Goal: Task Accomplishment & Management: Use online tool/utility

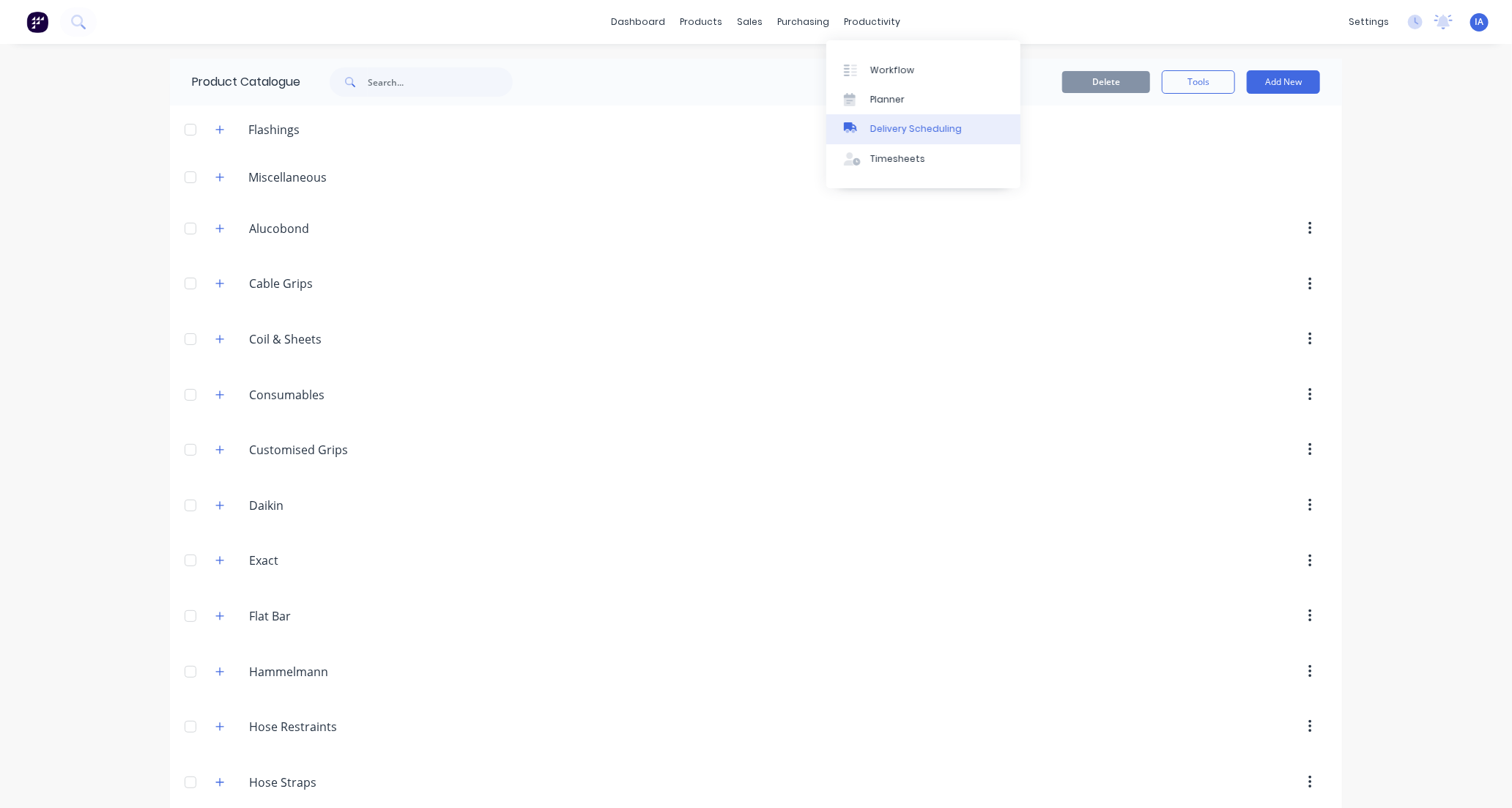
click at [899, 132] on div "Delivery Scheduling" at bounding box center [915, 129] width 91 height 13
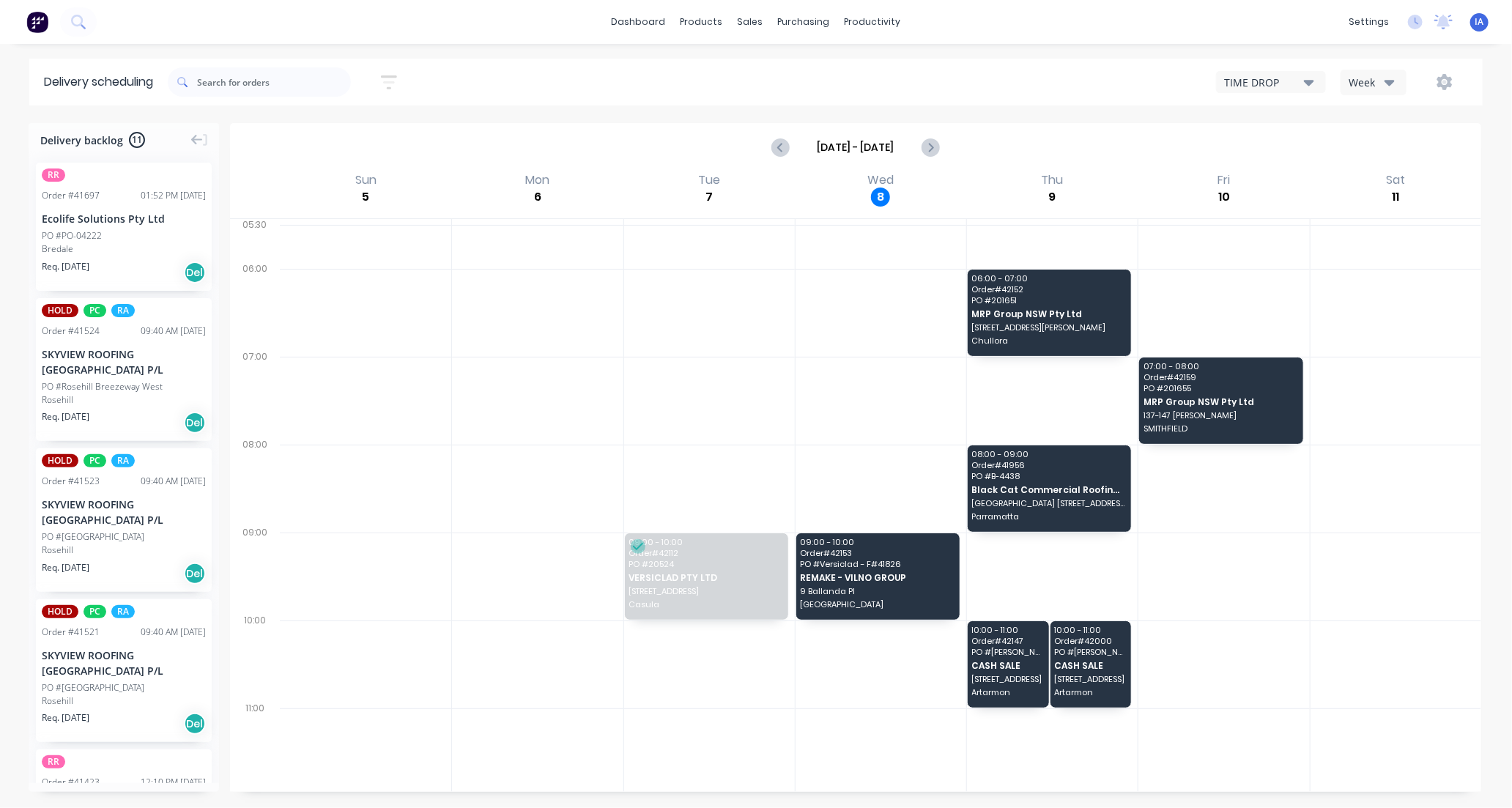
click at [1308, 78] on icon "button" at bounding box center [1309, 82] width 10 height 16
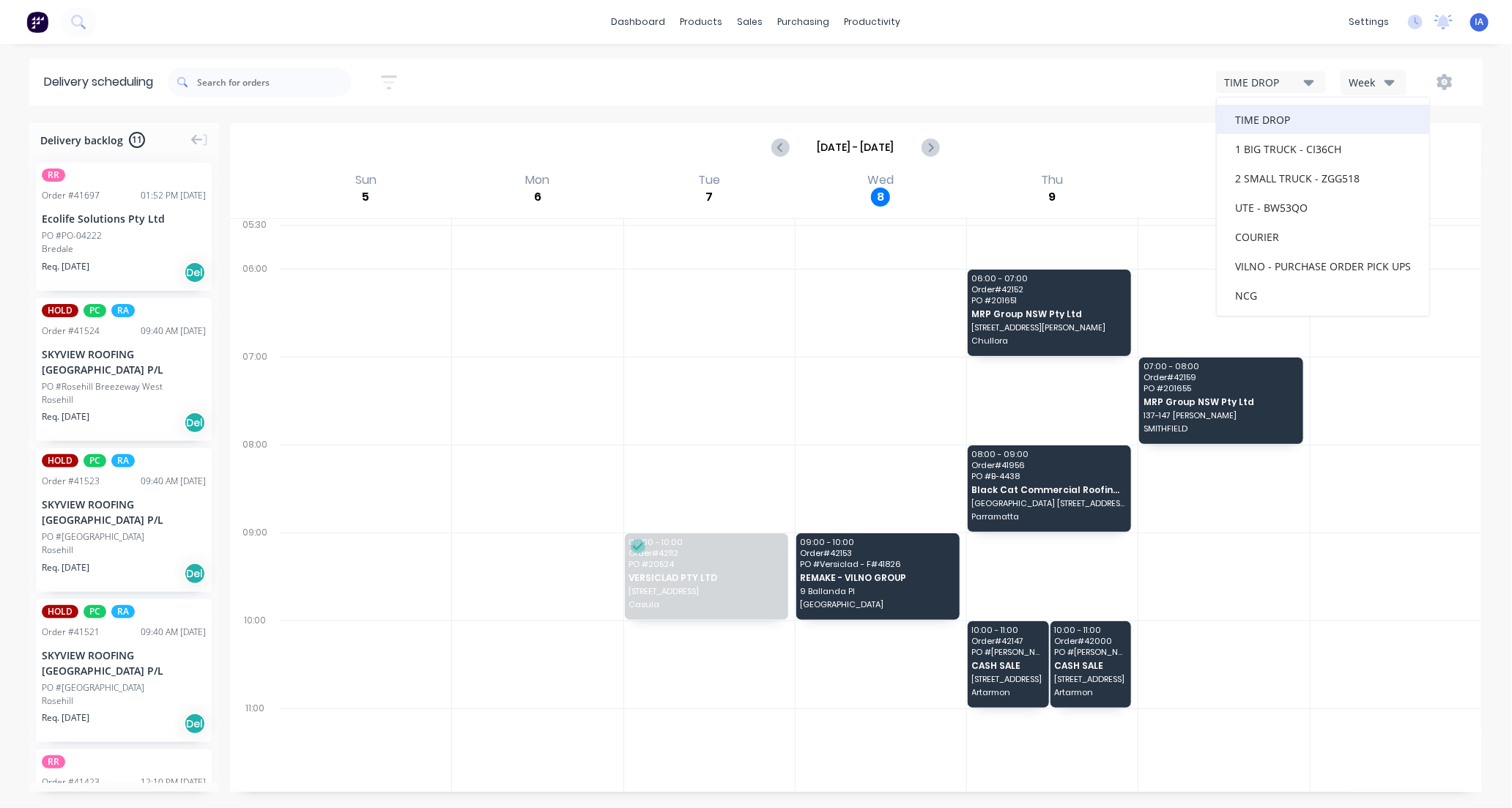
click at [1299, 122] on div "TIME DROP" at bounding box center [1323, 119] width 213 height 29
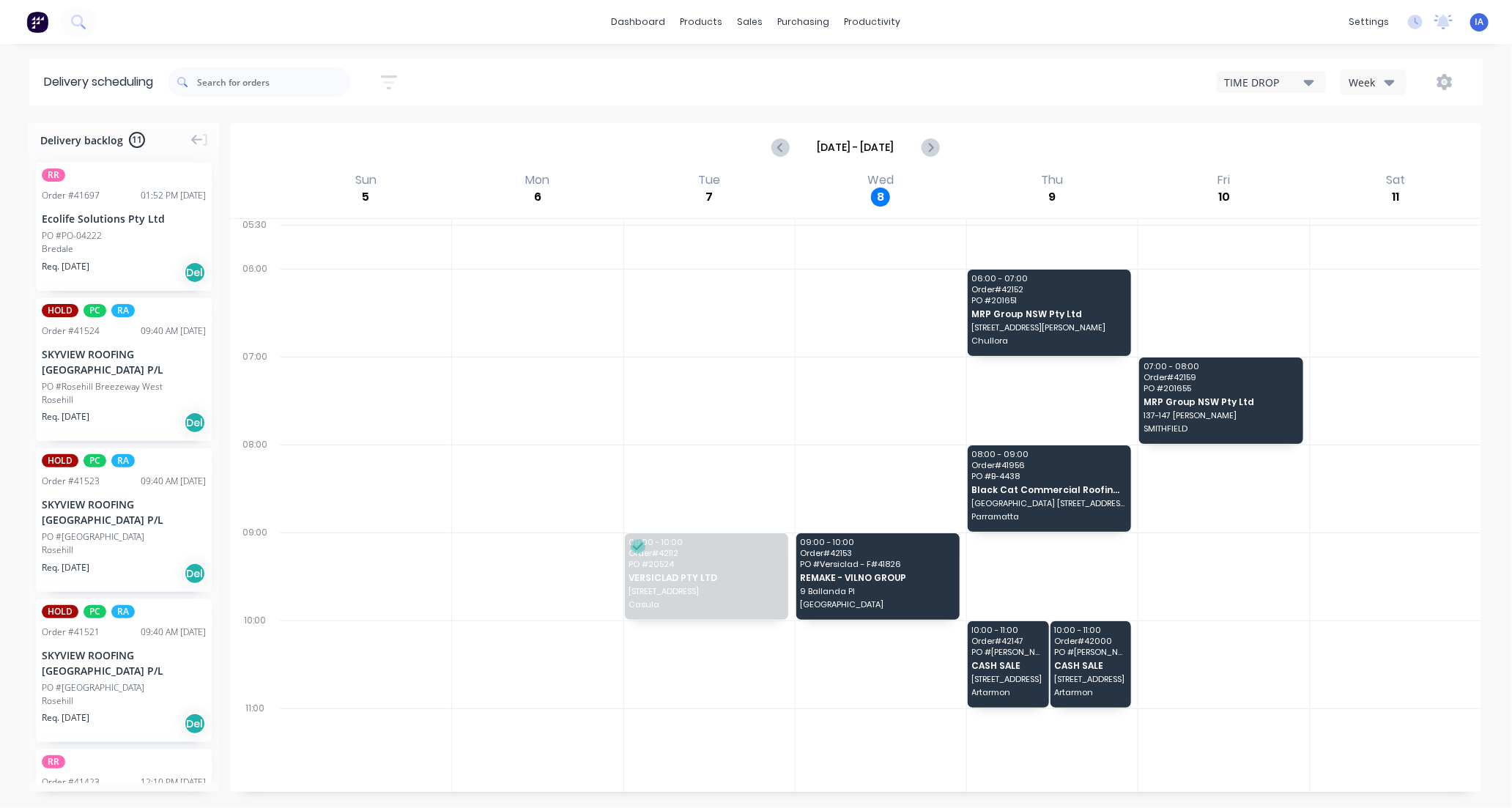
click at [1313, 81] on icon "button" at bounding box center [1309, 83] width 10 height 6
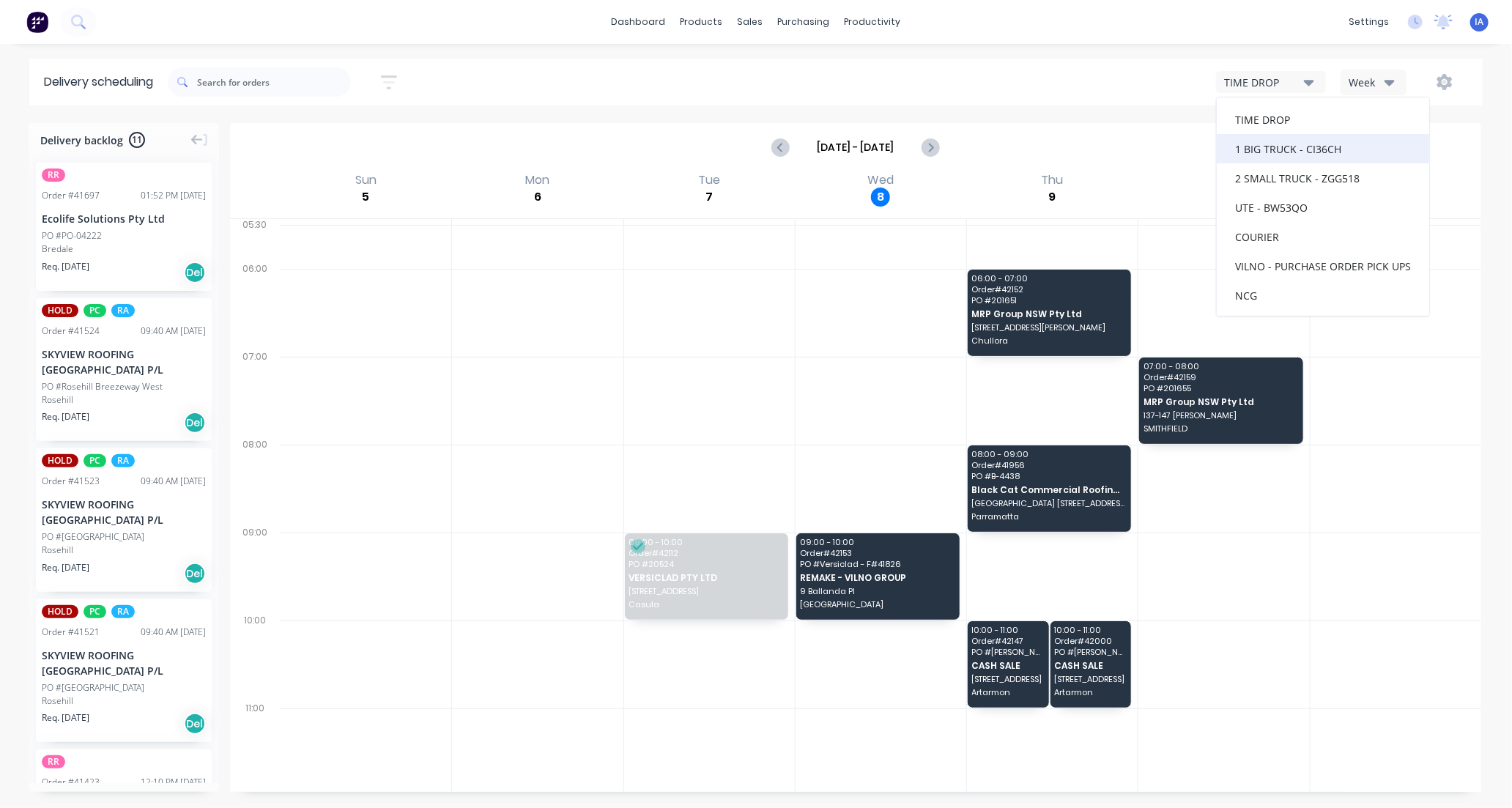
click at [1292, 144] on div "1 BIG TRUCK - CI36CH" at bounding box center [1323, 148] width 213 height 29
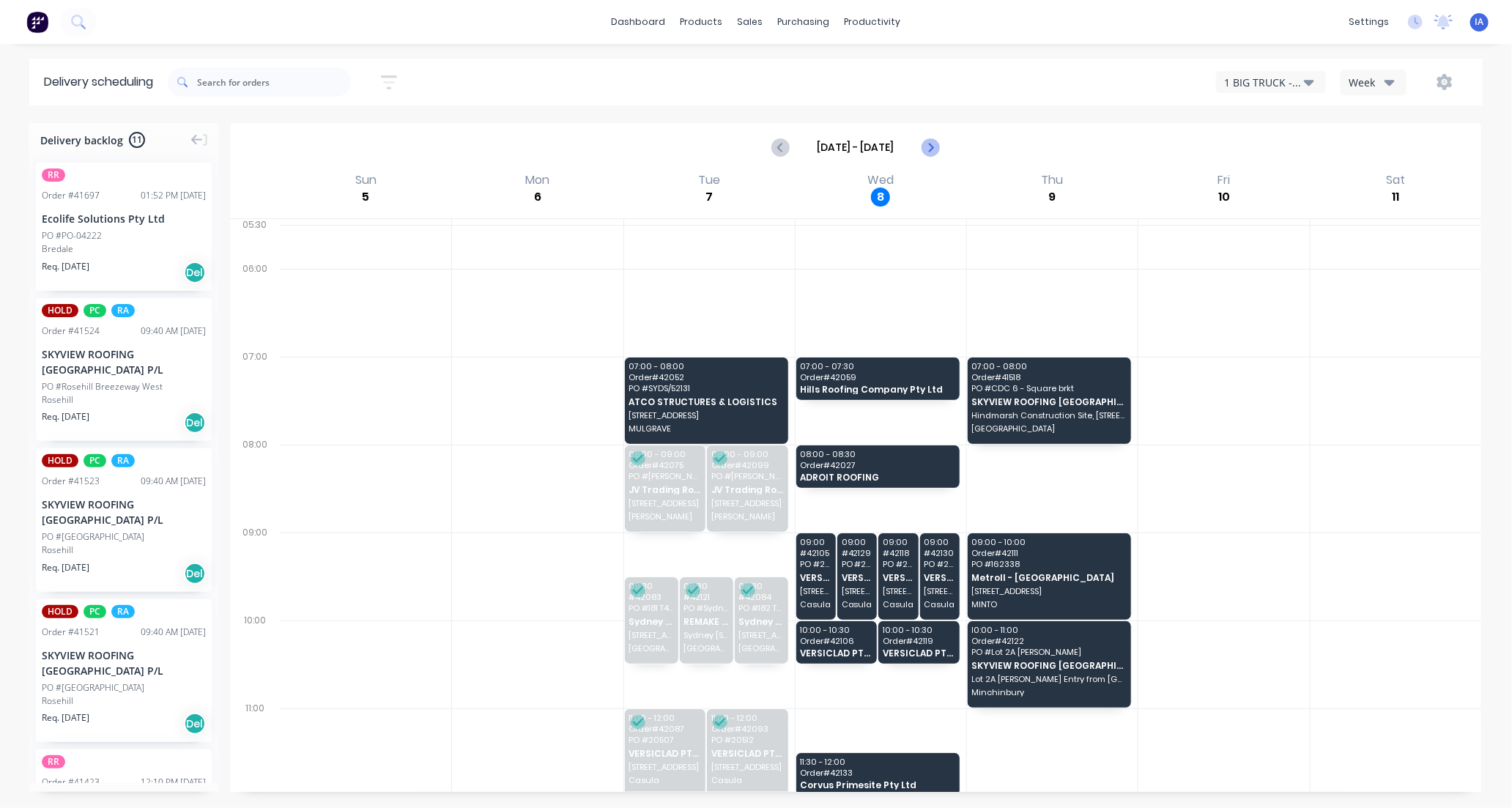
click at [932, 145] on icon "Next page" at bounding box center [929, 147] width 18 height 18
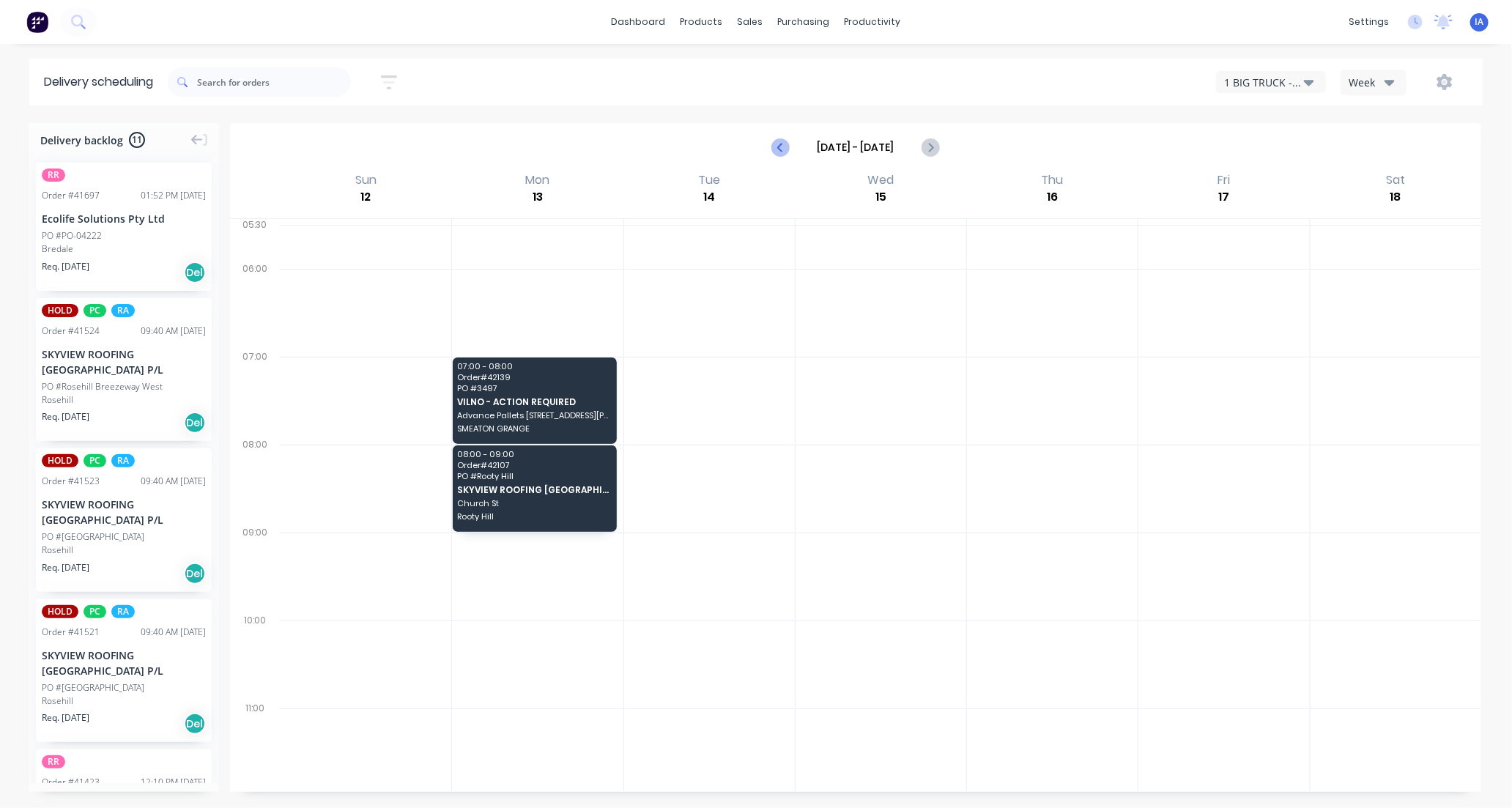
click at [775, 151] on icon "Previous page" at bounding box center [780, 147] width 18 height 18
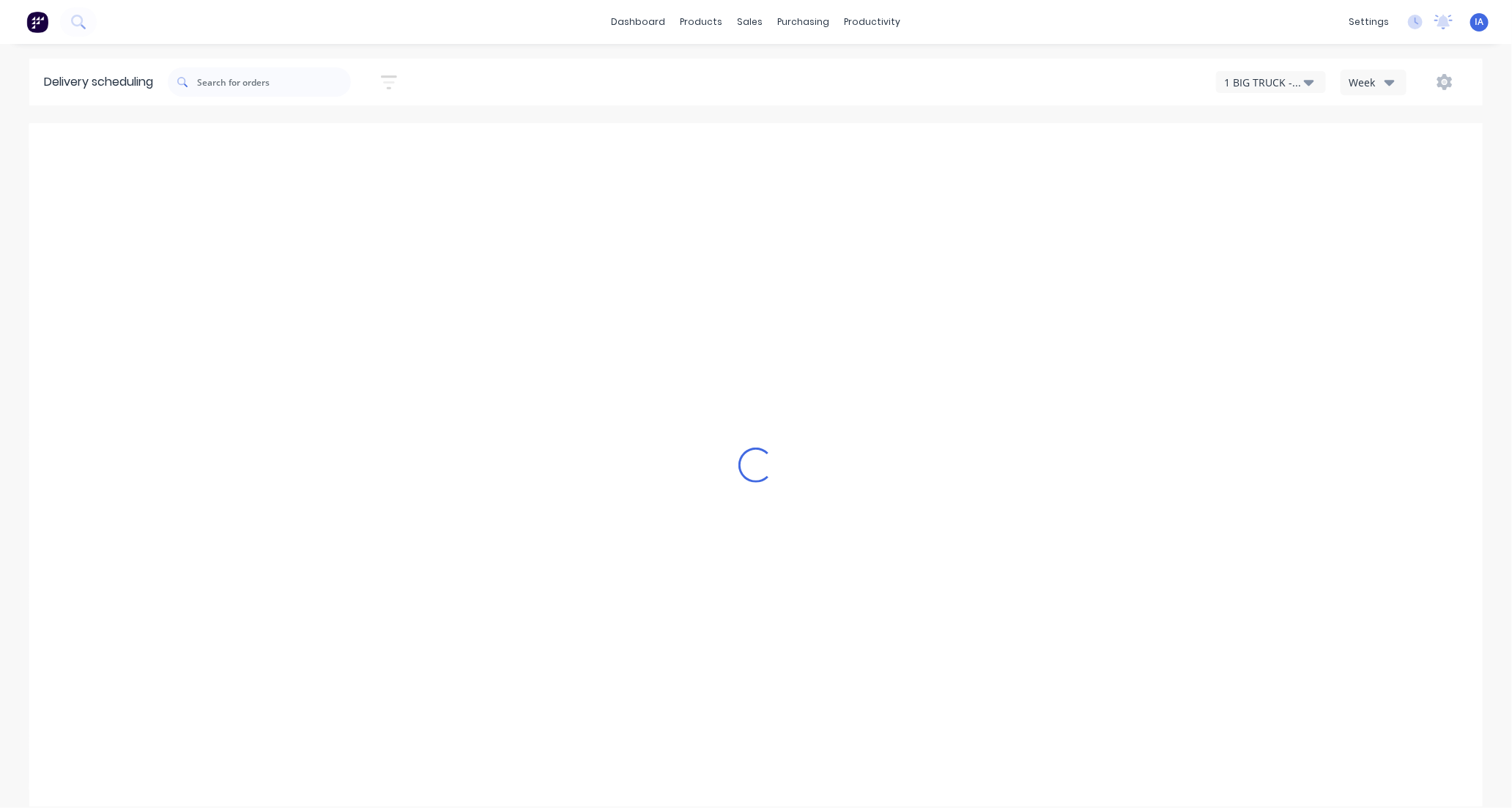
type input "[DATE] - [DATE]"
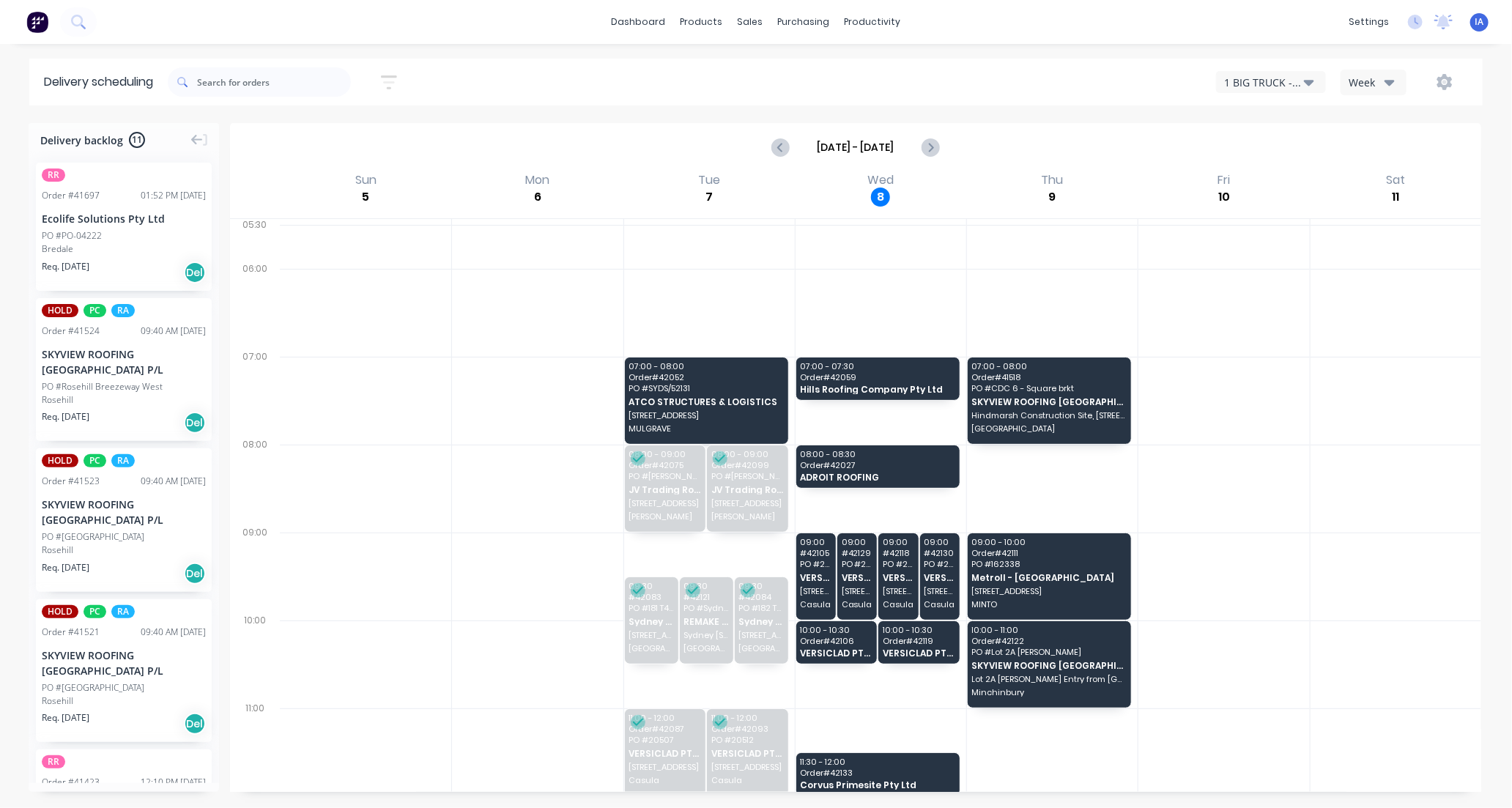
click at [1309, 85] on icon "button" at bounding box center [1309, 83] width 10 height 6
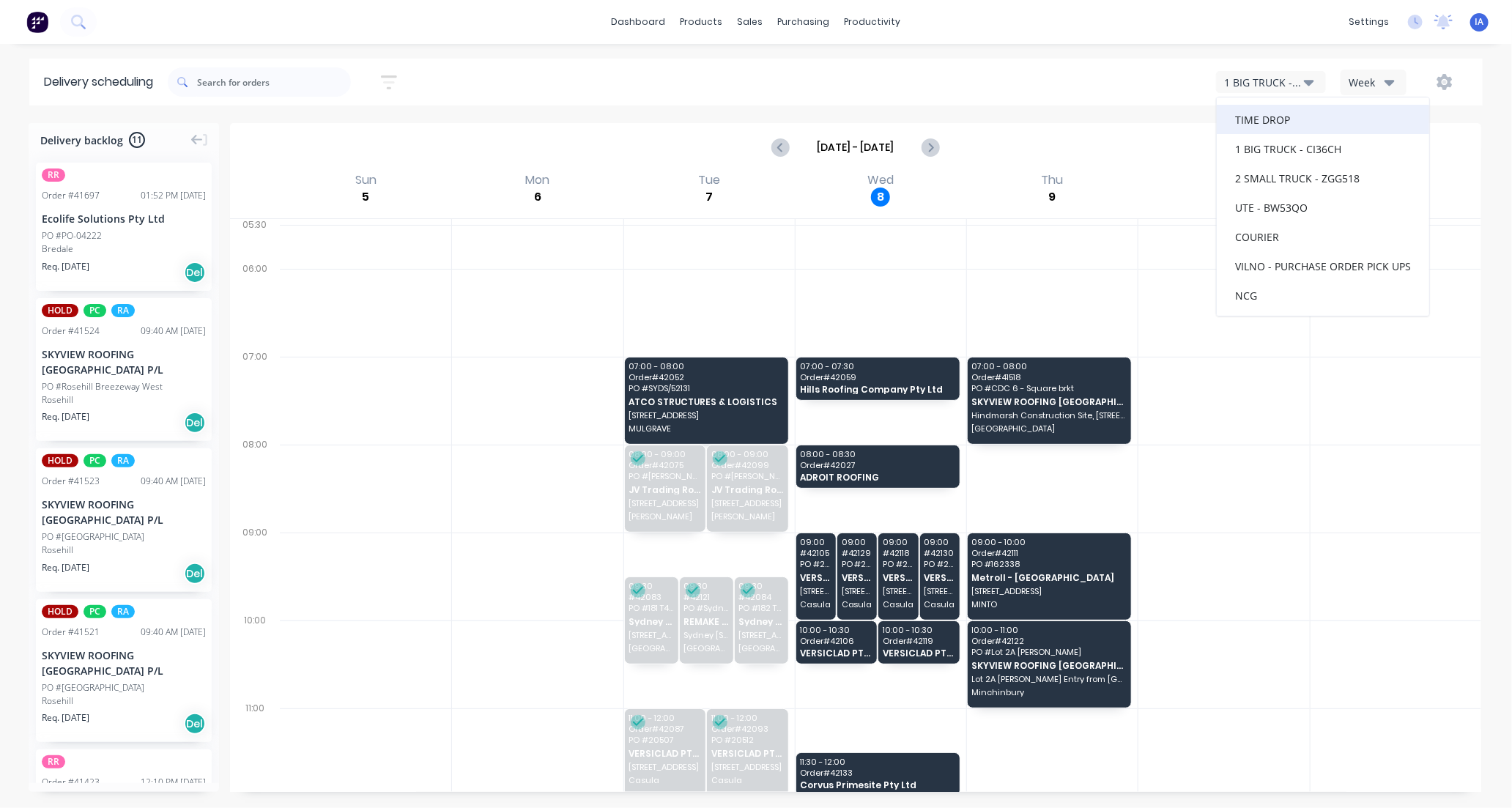
click at [1313, 122] on div "TIME DROP" at bounding box center [1323, 119] width 213 height 29
